Goal: Task Accomplishment & Management: Use online tool/utility

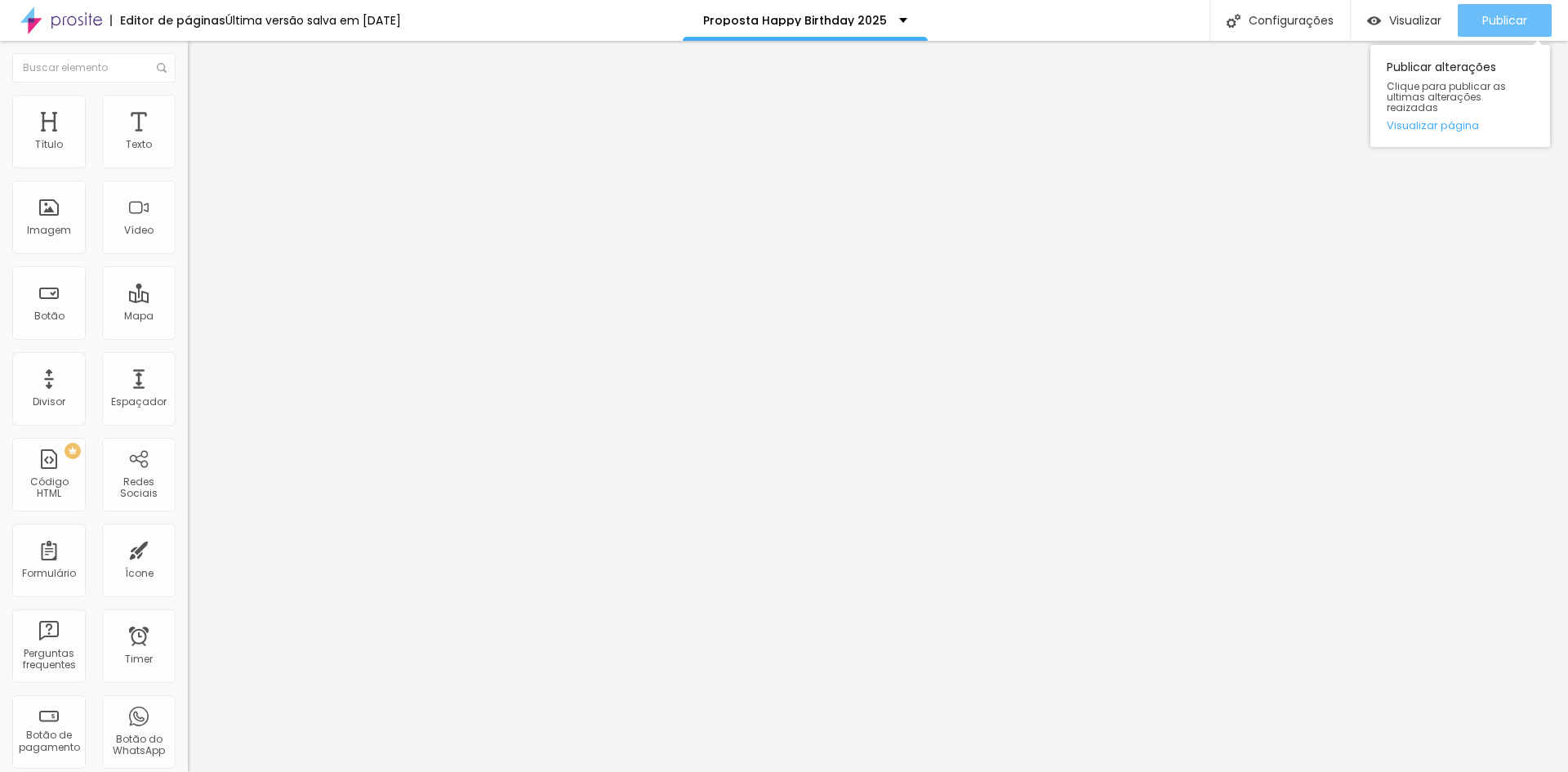
click at [1489, 9] on div "Publicar" at bounding box center [1504, 20] width 45 height 32
click at [1497, 17] on span "Publicar" at bounding box center [1504, 20] width 45 height 13
click at [1488, 23] on span "Publicar" at bounding box center [1504, 20] width 45 height 13
click at [203, 113] on span "Avançado" at bounding box center [229, 106] width 54 height 14
click at [188, 95] on li "Estilo" at bounding box center [282, 86] width 188 height 17
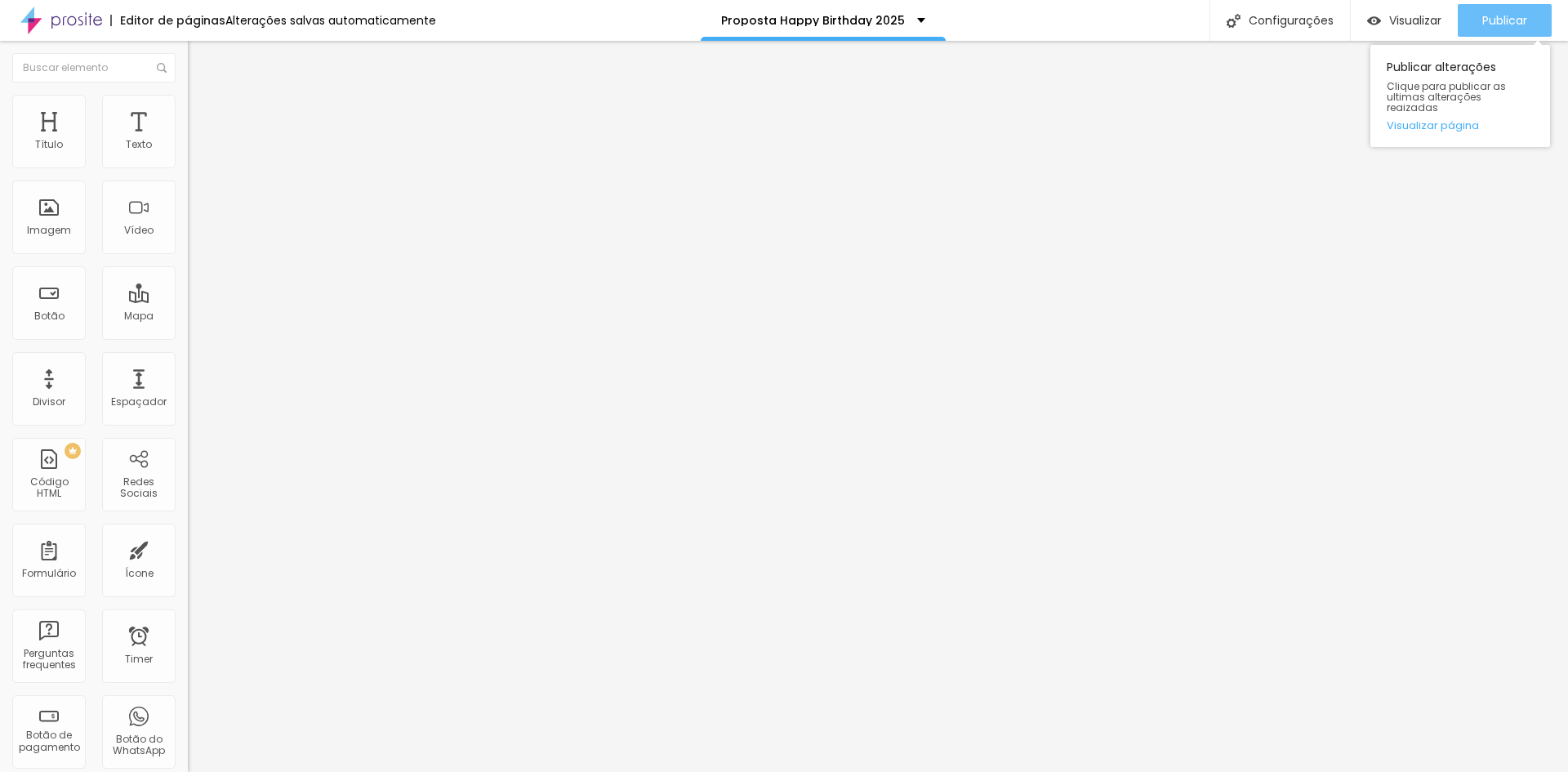
click at [1508, 25] on span "Publicar" at bounding box center [1504, 20] width 45 height 13
click at [1520, 21] on span "Publicar" at bounding box center [1504, 20] width 45 height 13
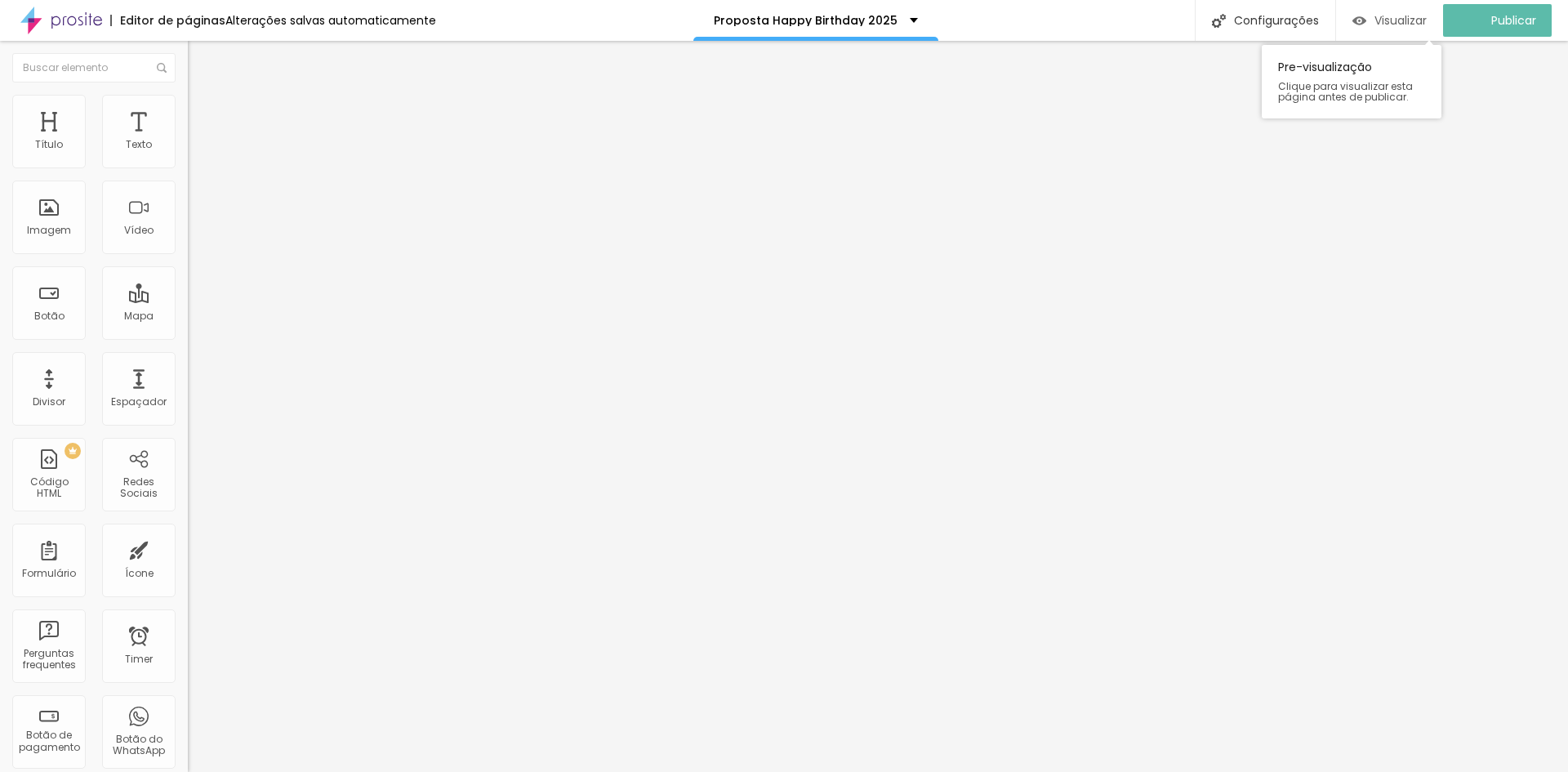
click at [1402, 23] on span "Visualizar" at bounding box center [1400, 20] width 52 height 13
